Goal: Find specific page/section: Find specific page/section

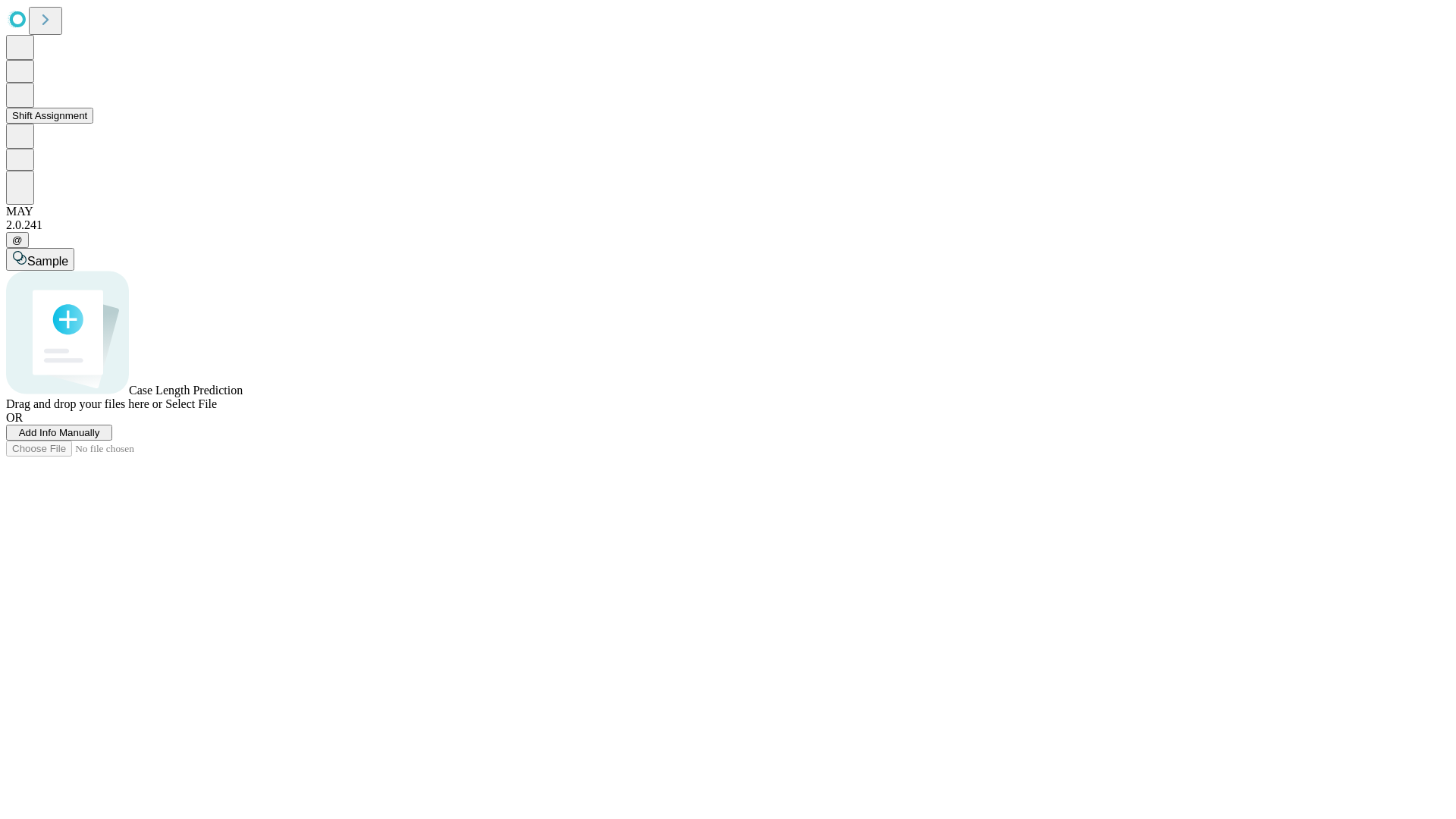
click at [93, 124] on button "Shift Assignment" at bounding box center [50, 116] width 87 height 16
